Goal: Information Seeking & Learning: Find specific fact

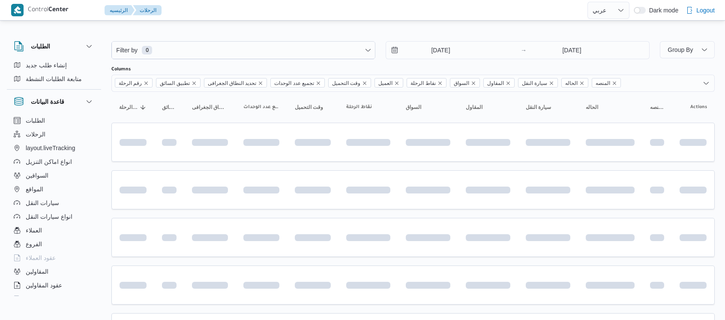
select select "ar"
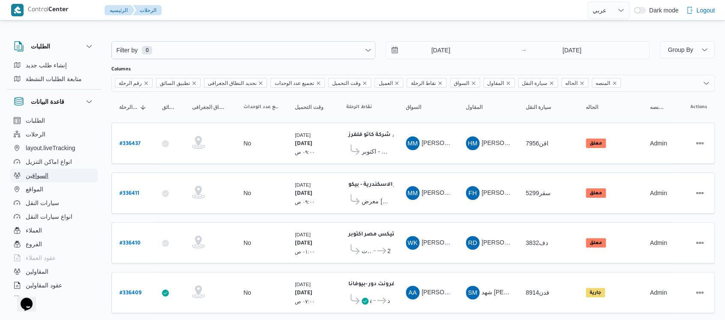
click at [49, 180] on button "السواقين" at bounding box center [53, 175] width 87 height 14
select select "ar"
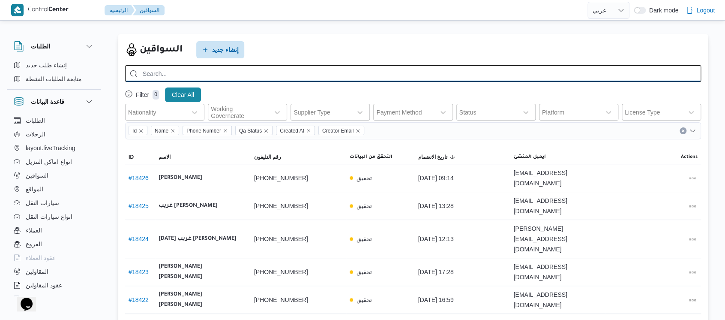
click at [263, 76] on input "search" at bounding box center [413, 73] width 576 height 17
type input "بله"
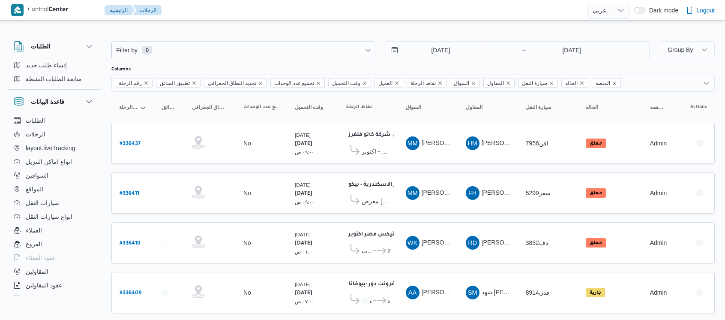
select select "ar"
click at [51, 175] on button "السواقين" at bounding box center [53, 175] width 87 height 14
select select "ar"
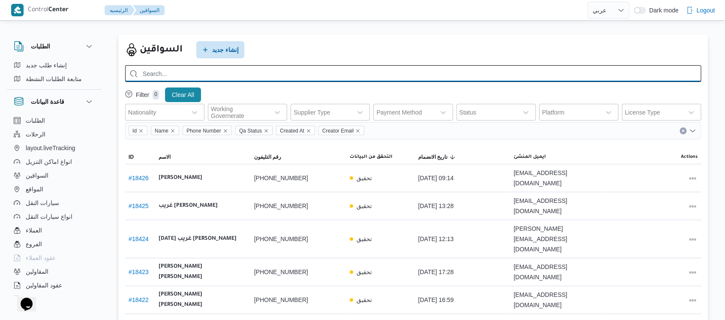
click at [439, 72] on input "search" at bounding box center [413, 73] width 576 height 17
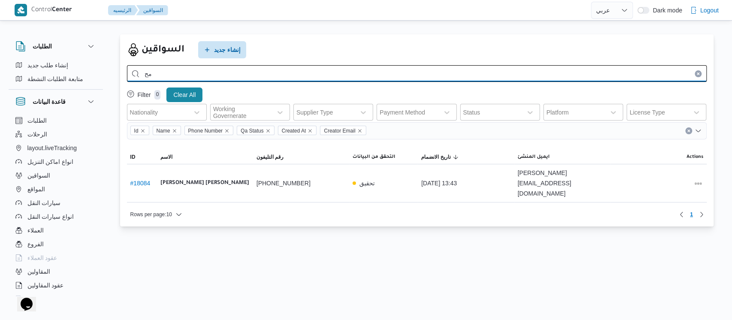
type input "م"
type input "[PERSON_NAME]"
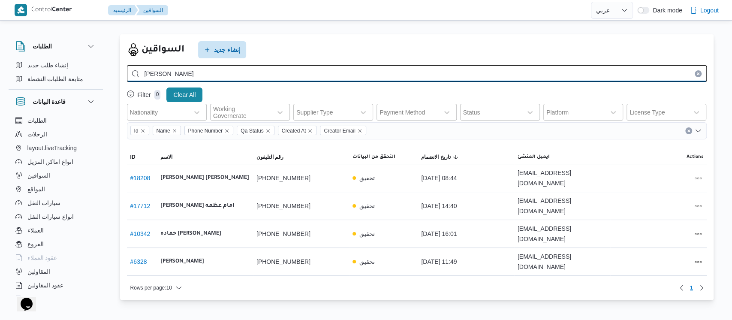
click at [302, 67] on input "[PERSON_NAME]" at bounding box center [417, 73] width 580 height 17
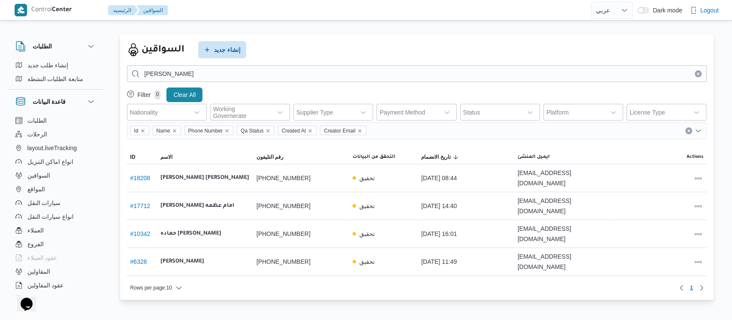
click at [700, 74] on button "Clear input" at bounding box center [698, 73] width 7 height 7
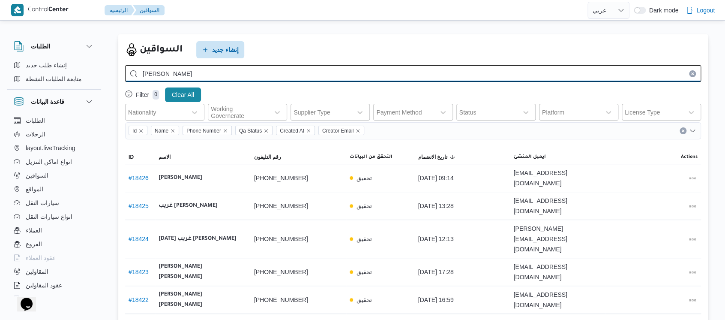
type input "[PERSON_NAME]"
